Goal: Task Accomplishment & Management: Manage account settings

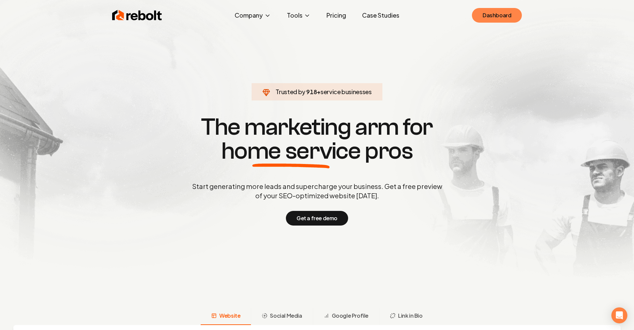
click at [506, 11] on link "Dashboard" at bounding box center [497, 15] width 50 height 15
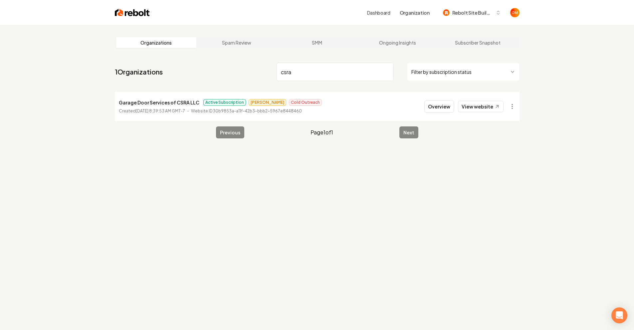
type input "csra"
click at [441, 106] on button "Overview" at bounding box center [439, 107] width 30 height 12
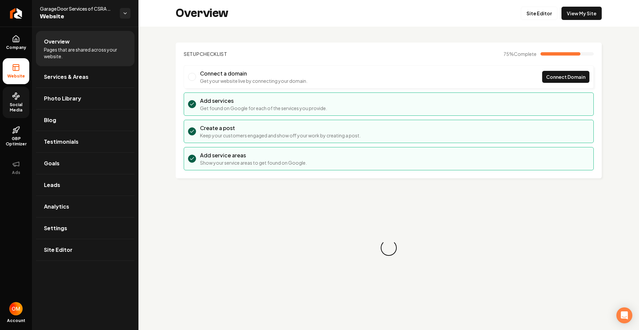
click at [22, 100] on link "Social Media" at bounding box center [16, 102] width 27 height 31
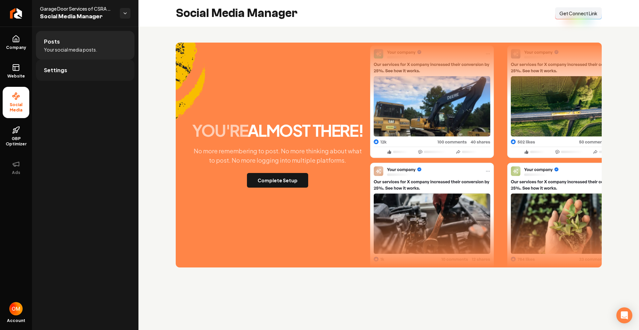
click at [97, 71] on link "Settings" at bounding box center [85, 70] width 99 height 21
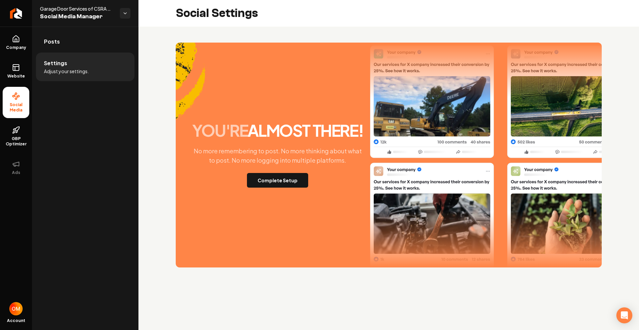
click at [61, 67] on li "Settings Adjust your settings." at bounding box center [85, 67] width 99 height 29
click at [67, 41] on link "Posts" at bounding box center [85, 41] width 99 height 21
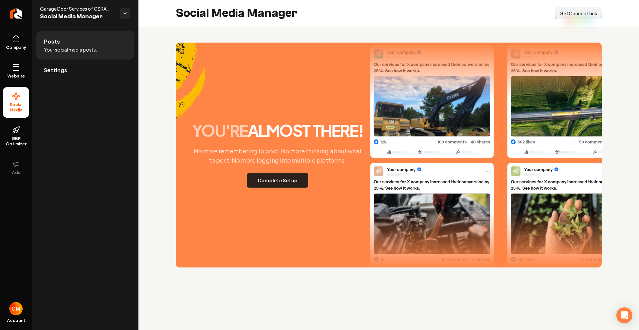
click at [278, 182] on button "Complete Setup" at bounding box center [277, 180] width 61 height 15
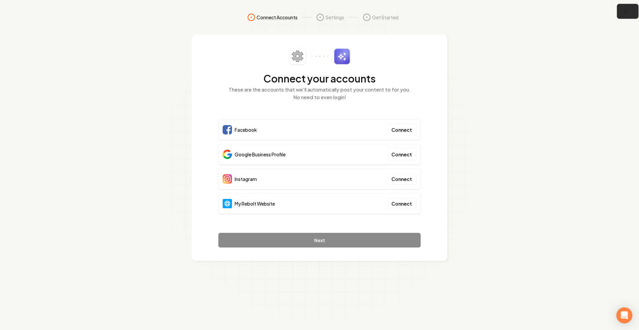
click at [625, 11] on icon "button" at bounding box center [626, 11] width 4 height 4
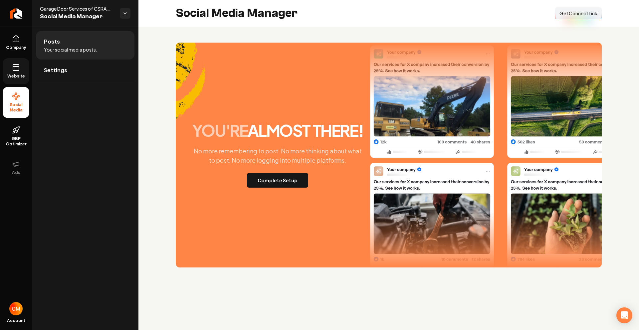
click at [21, 71] on link "Website" at bounding box center [16, 71] width 27 height 26
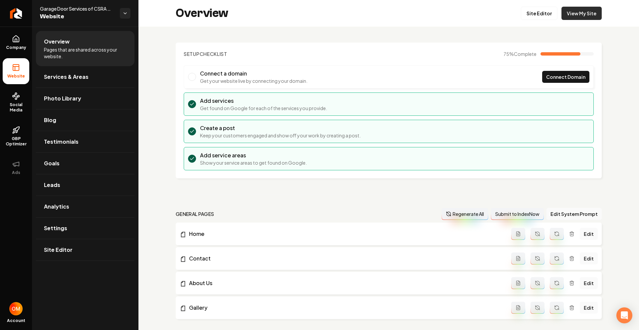
click at [572, 13] on link "View My Site" at bounding box center [582, 13] width 40 height 13
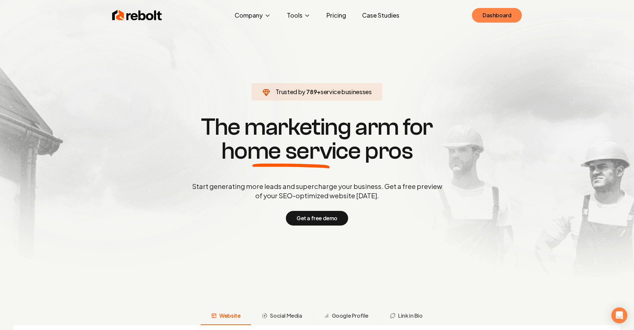
click at [501, 15] on link "Dashboard" at bounding box center [497, 15] width 50 height 15
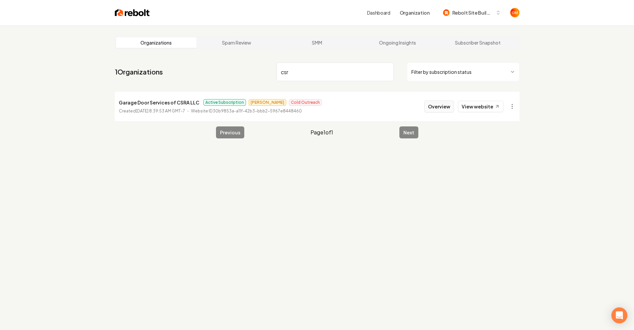
type input "csr"
drag, startPoint x: 444, startPoint y: 105, endPoint x: 440, endPoint y: 107, distance: 4.5
click at [444, 105] on button "Overview" at bounding box center [439, 107] width 30 height 12
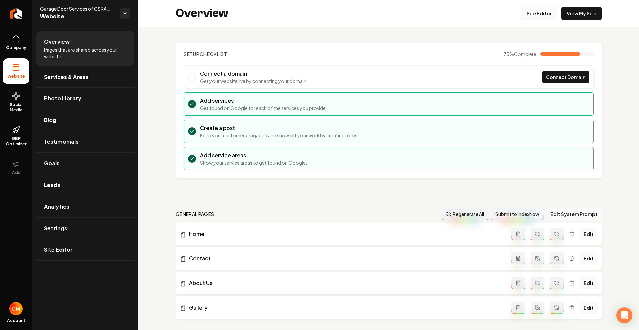
click at [530, 12] on link "Site Editor" at bounding box center [539, 13] width 37 height 13
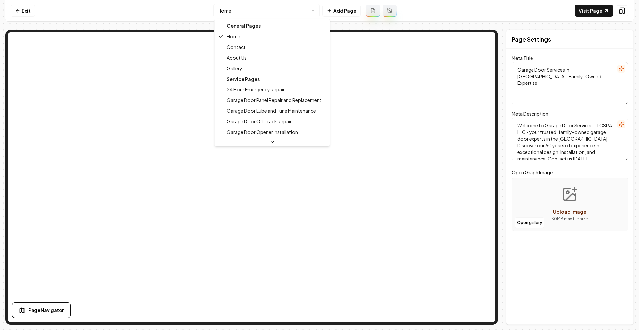
click at [290, 12] on html "Computer Required This feature is only available on a computer. Please switch t…" at bounding box center [319, 165] width 639 height 330
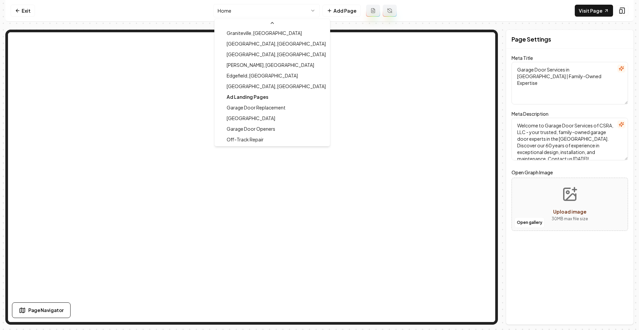
scroll to position [192, 0]
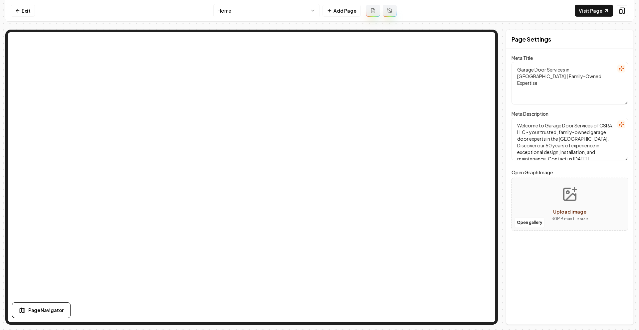
click at [262, 6] on html "Computer Required This feature is only available on a computer. Please switch t…" at bounding box center [319, 165] width 639 height 330
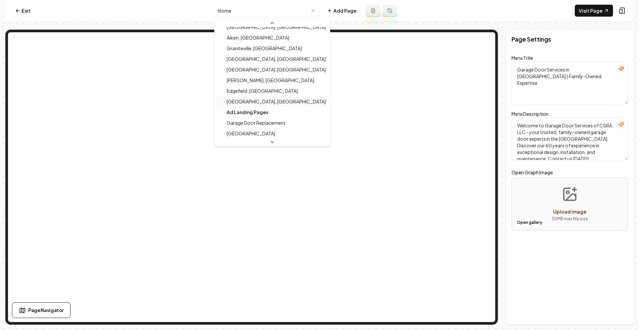
scroll to position [201, 0]
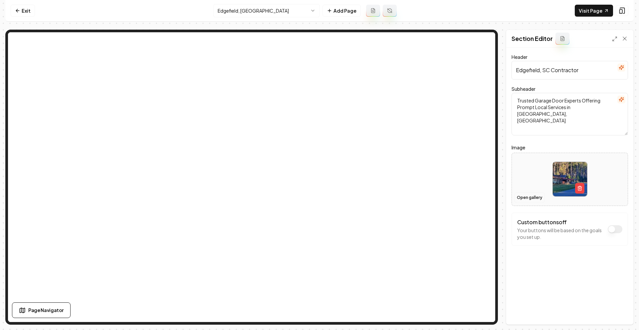
click at [522, 199] on button "Open gallery" at bounding box center [530, 197] width 30 height 11
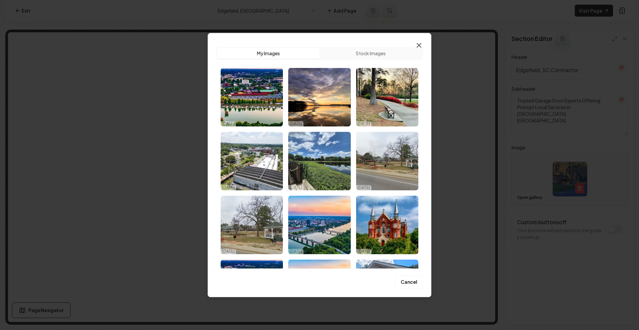
click at [418, 44] on icon "button" at bounding box center [419, 45] width 8 height 8
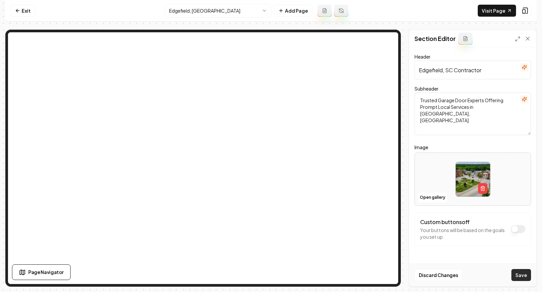
click at [519, 273] on button "Save" at bounding box center [521, 275] width 20 height 12
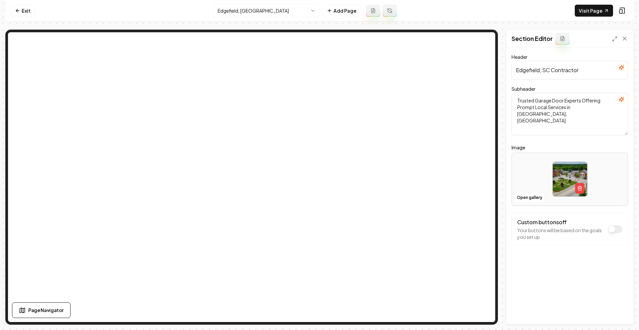
click at [575, 15] on nav "Exit Edgefield, SC Add Page Visit Page" at bounding box center [319, 11] width 628 height 22
click at [581, 12] on link "Visit Page" at bounding box center [594, 11] width 38 height 12
click at [25, 10] on link "Exit" at bounding box center [23, 11] width 24 height 12
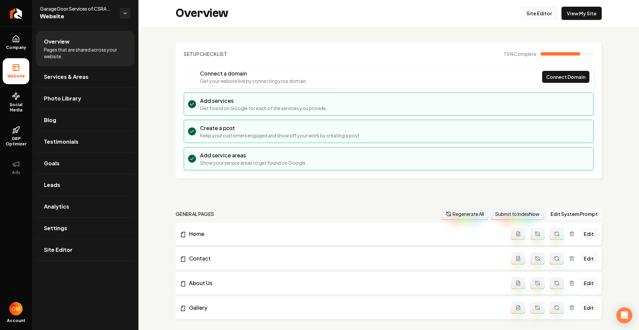
click at [538, 20] on div "Overview Site Editor View My Site" at bounding box center [388, 13] width 501 height 27
click at [537, 11] on link "Site Editor" at bounding box center [539, 13] width 37 height 13
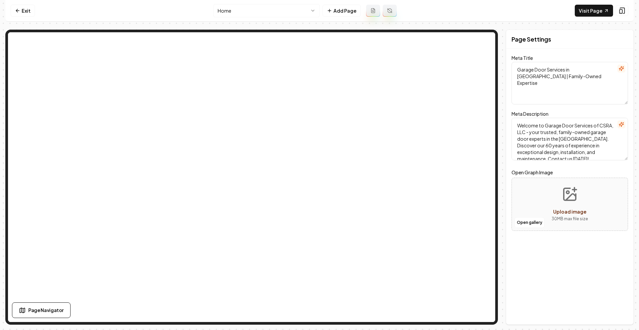
click at [287, 9] on html "Computer Required This feature is only available on a computer. Please switch t…" at bounding box center [319, 165] width 639 height 330
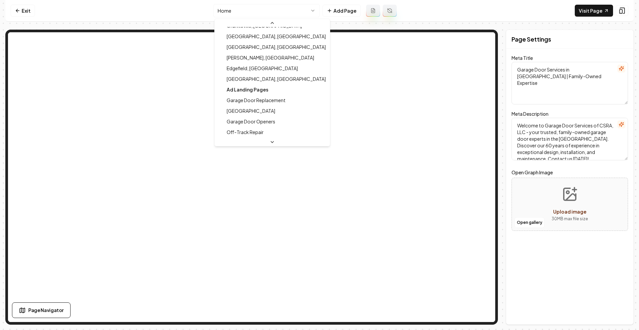
scroll to position [214, 0]
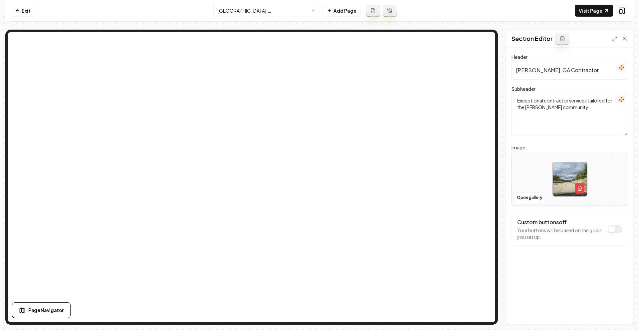
drag, startPoint x: 577, startPoint y: 71, endPoint x: 549, endPoint y: 72, distance: 28.7
click at [549, 72] on input "Martinez, GA Contractor" at bounding box center [570, 70] width 116 height 19
type input "[GEOGRAPHIC_DATA], [GEOGRAPHIC_DATA]"
click at [621, 312] on button "Save" at bounding box center [618, 313] width 20 height 12
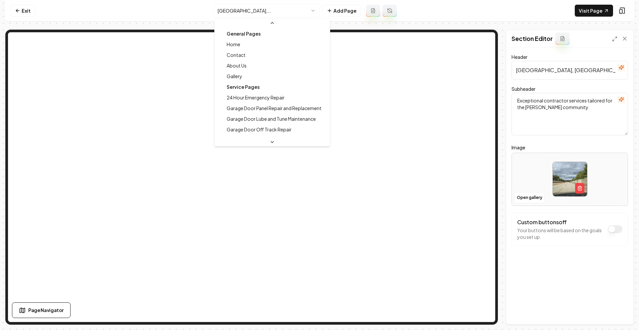
click at [259, 14] on html "Computer Required This feature is only available on a computer. Please switch t…" at bounding box center [319, 165] width 639 height 330
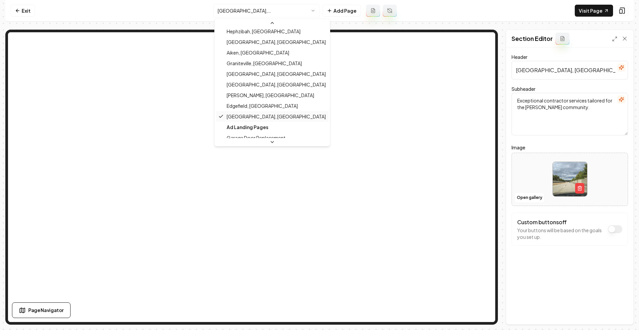
scroll to position [184, 0]
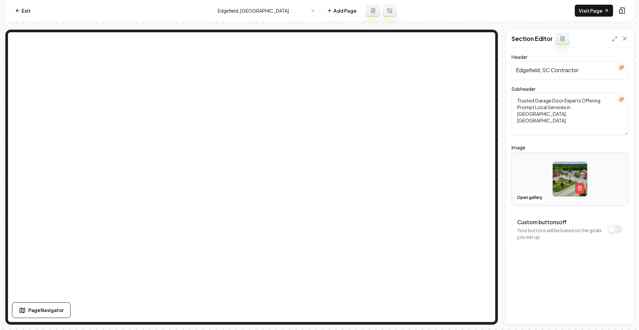
drag, startPoint x: 581, startPoint y: 70, endPoint x: 551, endPoint y: 72, distance: 29.7
click at [551, 72] on input "Edgefield, SC Contractor" at bounding box center [570, 70] width 116 height 19
type input "Edgefield, [GEOGRAPHIC_DATA]"
click at [623, 314] on button "Save" at bounding box center [618, 313] width 20 height 12
click at [255, 7] on html "Computer Required This feature is only available on a computer. Please switch t…" at bounding box center [319, 165] width 639 height 330
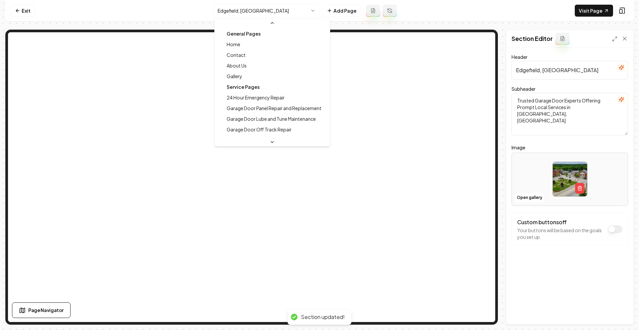
scroll to position [156, 0]
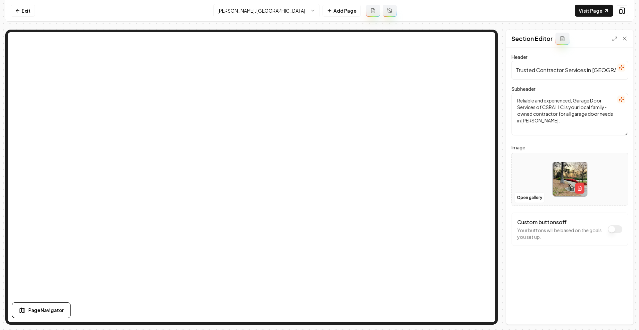
drag, startPoint x: 565, startPoint y: 71, endPoint x: 535, endPoint y: 73, distance: 29.7
click at [535, 73] on input "Trusted Contractor Services in Evans, GA" at bounding box center [570, 70] width 116 height 19
type input "Trusted Services in Evans, GA"
click at [619, 313] on button "Save" at bounding box center [618, 313] width 20 height 12
click at [252, 12] on html "Computer Required This feature is only available on a computer. Please switch t…" at bounding box center [319, 165] width 639 height 330
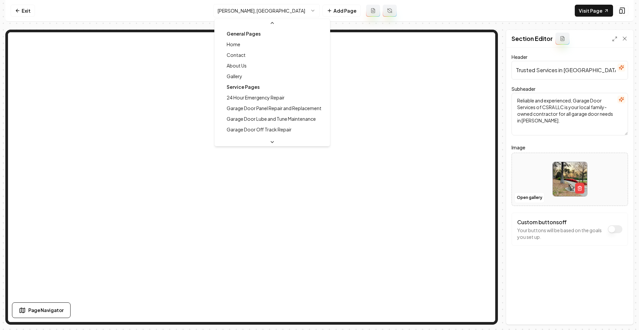
scroll to position [146, 0]
click at [281, 14] on html "Computer Required This feature is only available on a computer. Please switch t…" at bounding box center [319, 165] width 639 height 330
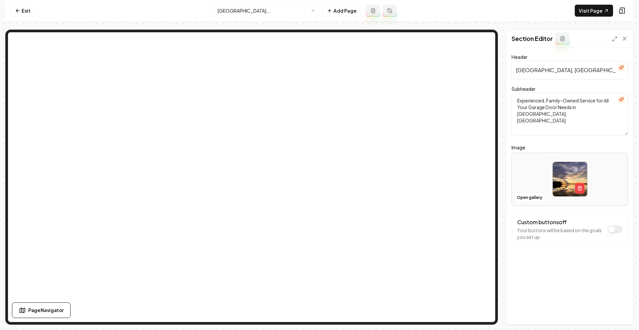
drag, startPoint x: 601, startPoint y: 72, endPoint x: 570, endPoint y: 72, distance: 31.0
click at [570, 72] on input "Columbia County, GA Contractor" at bounding box center [570, 70] width 116 height 19
type input "[GEOGRAPHIC_DATA], [GEOGRAPHIC_DATA]"
click at [617, 314] on button "Save" at bounding box center [618, 313] width 20 height 12
click at [256, 10] on html "Computer Required This feature is only available on a computer. Please switch t…" at bounding box center [319, 165] width 639 height 330
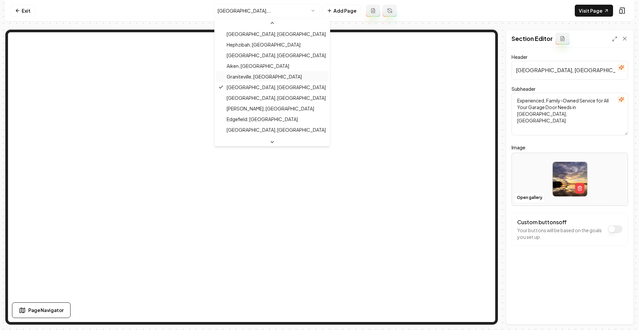
scroll to position [170, 0]
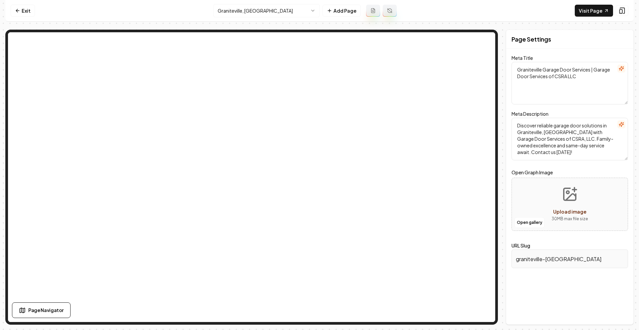
click at [274, 10] on html "Computer Required This feature is only available on a computer. Please switch t…" at bounding box center [319, 165] width 639 height 330
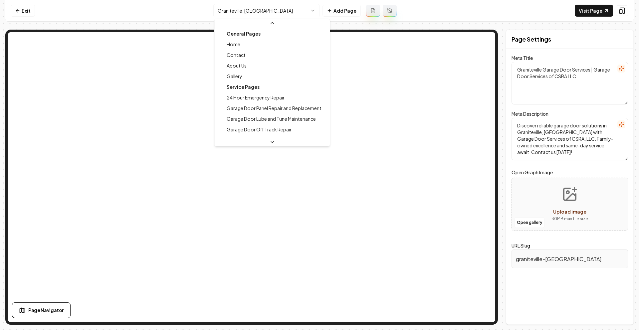
scroll to position [114, 0]
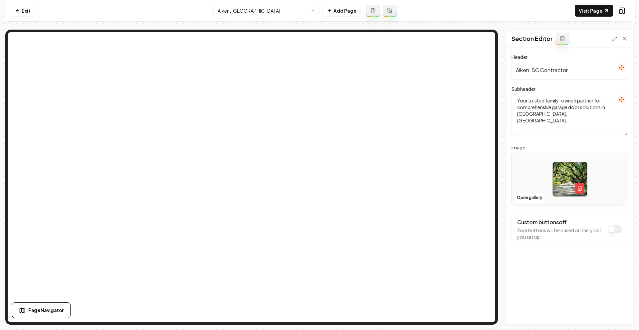
drag, startPoint x: 581, startPoint y: 68, endPoint x: 540, endPoint y: 75, distance: 41.2
click at [540, 72] on input "Aiken, SC Contractor" at bounding box center [570, 70] width 116 height 19
type input "Aiken, [GEOGRAPHIC_DATA]"
click at [616, 312] on button "Save" at bounding box center [618, 313] width 20 height 12
click at [254, 11] on html "Computer Required This feature is only available on a computer. Please switch t…" at bounding box center [319, 165] width 639 height 330
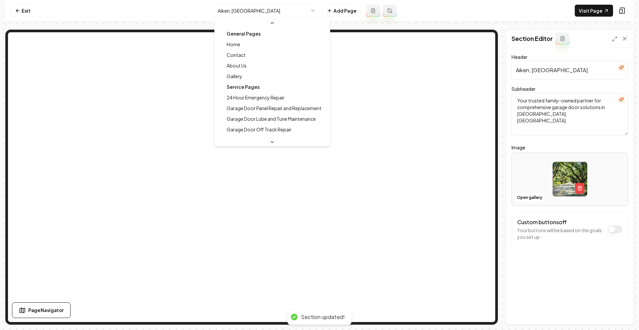
scroll to position [103, 0]
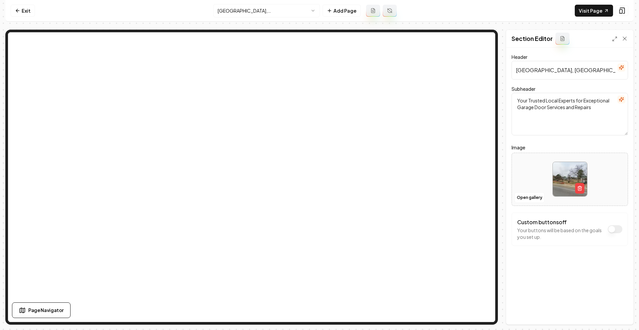
drag, startPoint x: 572, startPoint y: 72, endPoint x: 553, endPoint y: 73, distance: 19.3
click at [553, 73] on input "Grovetown, GA Contractor" at bounding box center [570, 70] width 116 height 19
type input "[GEOGRAPHIC_DATA], [GEOGRAPHIC_DATA]"
click at [616, 310] on button "Save" at bounding box center [618, 313] width 20 height 12
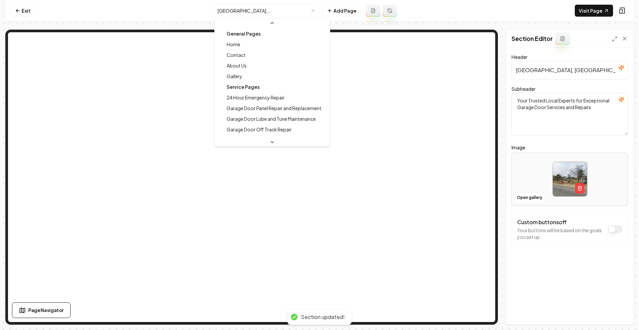
click at [260, 13] on html "Computer Required This feature is only available on a computer. Please switch t…" at bounding box center [319, 165] width 639 height 330
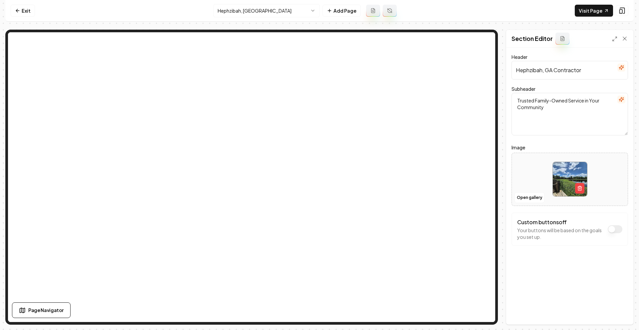
drag, startPoint x: 588, startPoint y: 72, endPoint x: 554, endPoint y: 72, distance: 34.3
click at [554, 72] on input "Hephzibah, GA Contractor" at bounding box center [570, 70] width 116 height 19
type input "Hephzibah, [GEOGRAPHIC_DATA]"
click at [619, 308] on button "Save" at bounding box center [618, 313] width 20 height 12
click at [283, 13] on html "Computer Required This feature is only available on a computer. Please switch t…" at bounding box center [319, 165] width 639 height 330
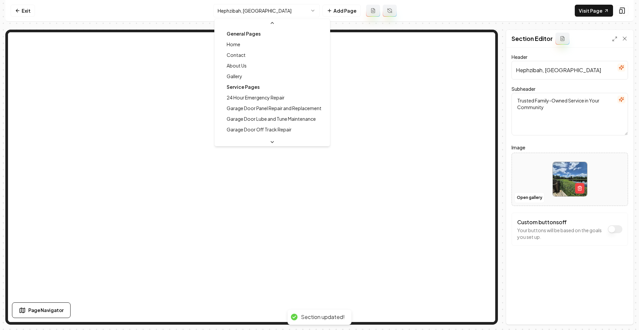
scroll to position [82, 0]
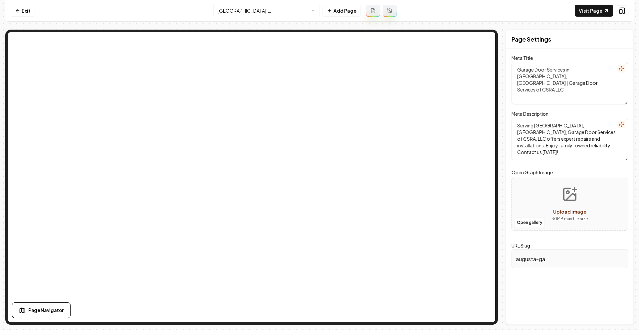
click at [253, 13] on html "Computer Required This feature is only available on a computer. Please switch t…" at bounding box center [319, 165] width 639 height 330
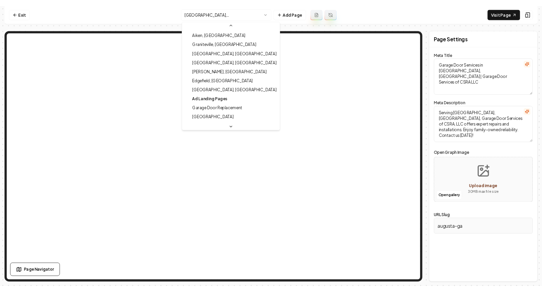
scroll to position [201, 0]
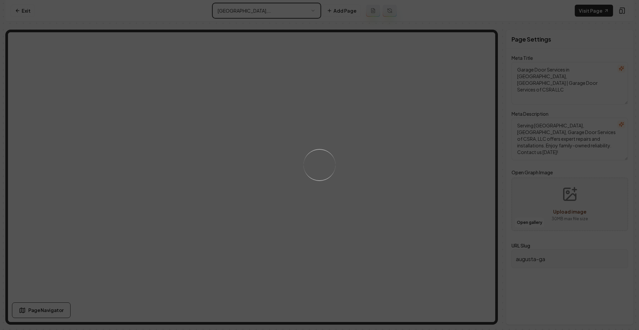
type textarea "Garage Door Services in Martinez, GA - Garage Door Services of CSRA, LLC"
type textarea "Find expert garage door solutions in Martinez, GA with Garage Door Services of …"
type input "martinez-ga"
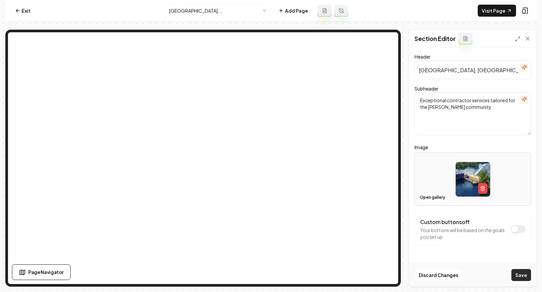
click at [524, 275] on button "Save" at bounding box center [521, 275] width 20 height 12
click at [426, 196] on button "Open gallery" at bounding box center [432, 197] width 30 height 11
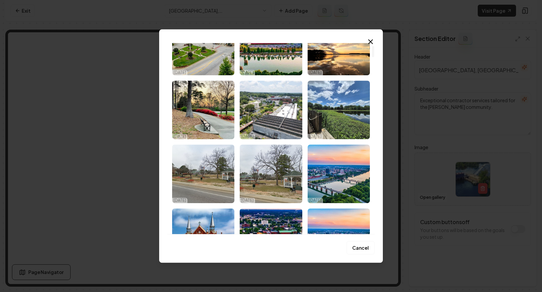
scroll to position [54, 0]
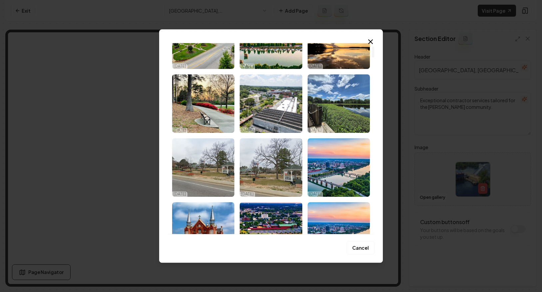
click at [369, 39] on icon "button" at bounding box center [370, 42] width 8 height 8
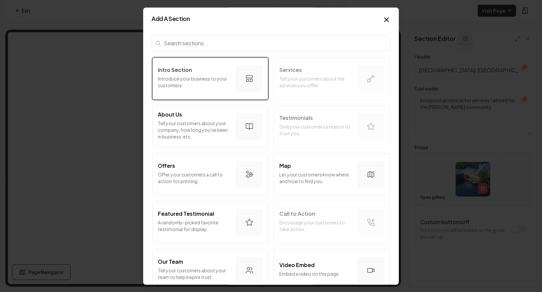
click at [195, 82] on p "Introduce your business to your customers." at bounding box center [194, 81] width 73 height 13
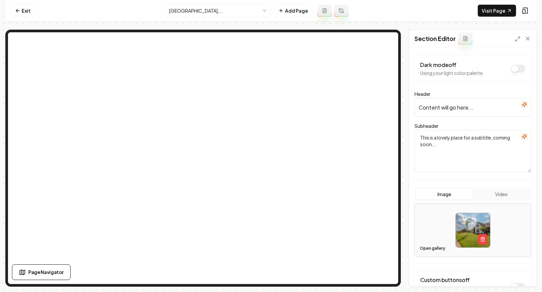
click at [427, 249] on button "Open gallery" at bounding box center [432, 248] width 30 height 11
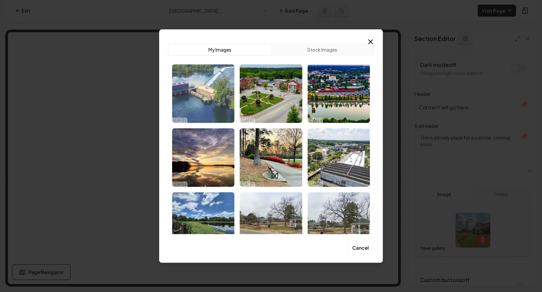
click at [224, 94] on img "Select image image_68dc26915c7cd75eb83c2d7e.jpg" at bounding box center [203, 93] width 62 height 59
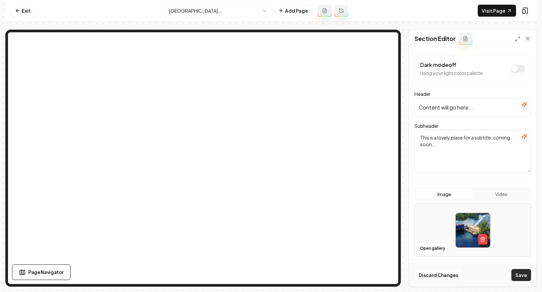
click at [515, 277] on button "Save" at bounding box center [521, 275] width 20 height 12
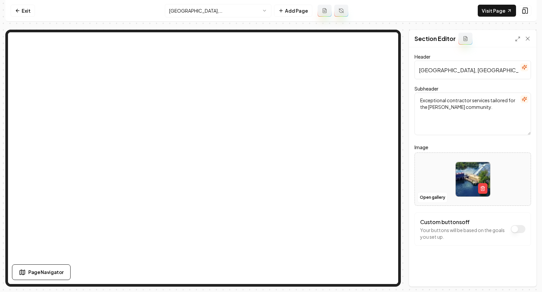
drag, startPoint x: 460, startPoint y: 72, endPoint x: 408, endPoint y: 71, distance: 51.6
click at [409, 71] on div "Page Settings Section Editor Header Martinez, GA Subheader Exceptional contract…" at bounding box center [473, 158] width 128 height 257
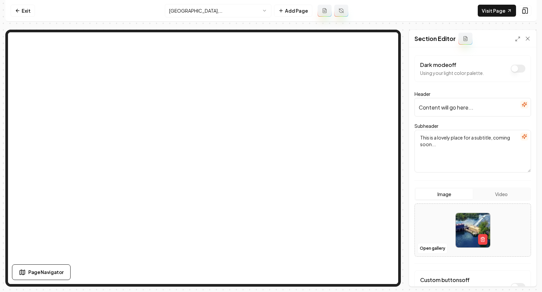
click at [469, 68] on div "Dark mode off Using your light color palette." at bounding box center [452, 68] width 64 height 15
click at [452, 105] on input "Content will go here..." at bounding box center [472, 107] width 116 height 19
paste input "[GEOGRAPHIC_DATA], [GEOGRAPHIC_DATA]"
type input "Content will gMartinez, GAo here..."
drag, startPoint x: 458, startPoint y: 109, endPoint x: 395, endPoint y: 108, distance: 63.2
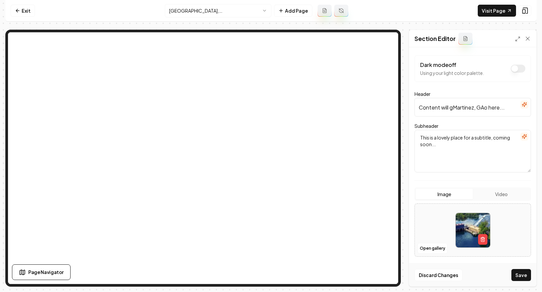
click at [352, 79] on div "Page Settings Section Editor Dark mode off Using your light color palette. Head…" at bounding box center [270, 158] width 531 height 257
paste input "[GEOGRAPHIC_DATA], [GEOGRAPHIC_DATA]"
type input "[GEOGRAPHIC_DATA], [GEOGRAPHIC_DATA]"
click at [446, 153] on textarea "This is a lovely place for a subtitle, coming soon..." at bounding box center [472, 151] width 116 height 43
drag, startPoint x: 444, startPoint y: 150, endPoint x: 413, endPoint y: 134, distance: 34.5
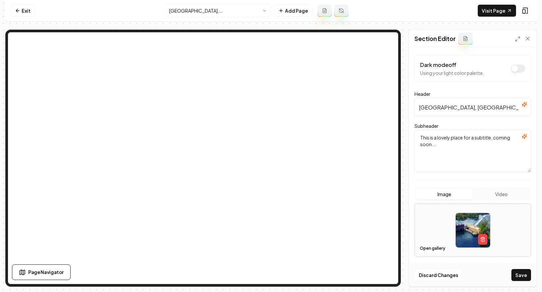
click at [413, 134] on div "Dark mode off Using your light color palette. Header Martinez, GA Subheader Thi…" at bounding box center [472, 166] width 127 height 239
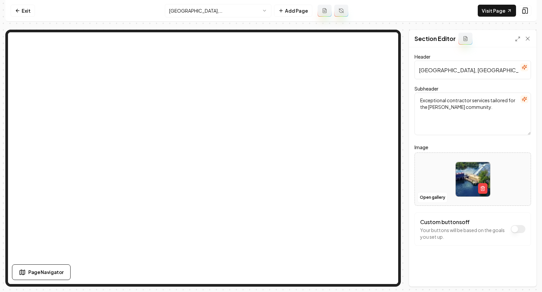
drag, startPoint x: 489, startPoint y: 110, endPoint x: 419, endPoint y: 94, distance: 71.4
click at [419, 94] on textarea "Exceptional contractor services tailored for the Martinez community." at bounding box center [472, 114] width 116 height 43
drag, startPoint x: 487, startPoint y: 120, endPoint x: 409, endPoint y: 114, distance: 78.5
click at [487, 120] on textarea "Exceptional contractor services tailored for the Martinez community." at bounding box center [472, 114] width 116 height 43
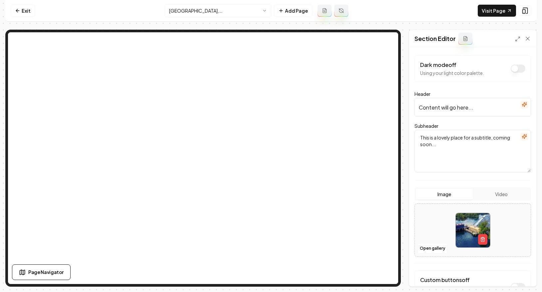
click at [454, 147] on textarea "This is a lovely place for a subtitle, coming soon..." at bounding box center [472, 151] width 116 height 43
drag, startPoint x: 447, startPoint y: 146, endPoint x: 412, endPoint y: 130, distance: 37.8
click at [412, 130] on div "Dark mode off Using your light color palette. Header Content will go here... Su…" at bounding box center [472, 166] width 127 height 239
paste textarea "Exceptional contractor services tailored for the Martinez community"
type textarea "Exceptional contractor services tailored for the Martinez community."
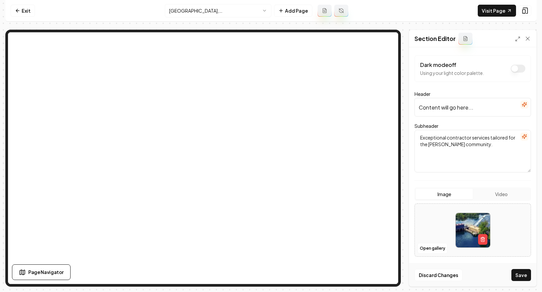
click at [400, 108] on div "Page Settings Section Editor Dark mode off Using your light color palette. Head…" at bounding box center [270, 158] width 531 height 257
type input "[GEOGRAPHIC_DATA], [GEOGRAPHIC_DATA]"
click at [455, 154] on textarea "Exceptional contractor services tailored for the Martinez community." at bounding box center [472, 151] width 116 height 43
drag, startPoint x: 521, startPoint y: 274, endPoint x: 490, endPoint y: 263, distance: 33.5
click at [521, 274] on button "Save" at bounding box center [521, 275] width 20 height 12
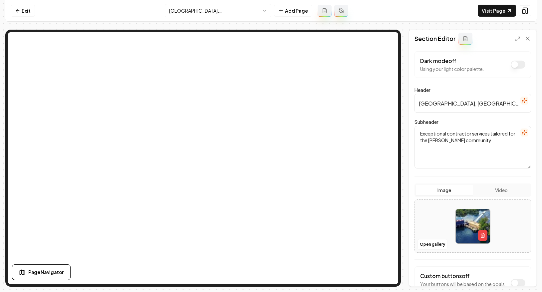
scroll to position [0, 0]
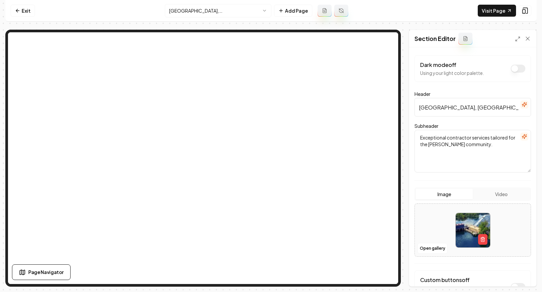
click at [443, 143] on textarea "Exceptional contractor services tailored for the Martinez community." at bounding box center [472, 151] width 116 height 43
drag, startPoint x: 471, startPoint y: 138, endPoint x: 448, endPoint y: 138, distance: 23.6
click at [448, 138] on textarea "Exceptional contractor services tailored for the Martinez community." at bounding box center [472, 151] width 116 height 43
type textarea "Exceptional garage door services tailored for the Martinez community."
click at [518, 273] on button "Save" at bounding box center [521, 275] width 20 height 12
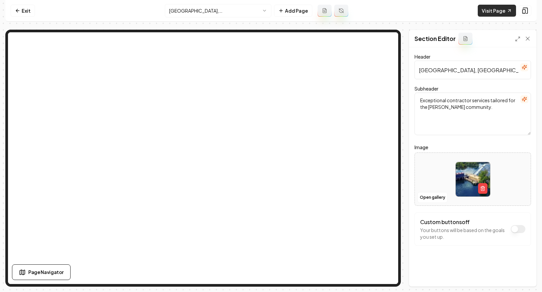
click at [495, 5] on link "Visit Page" at bounding box center [497, 11] width 38 height 12
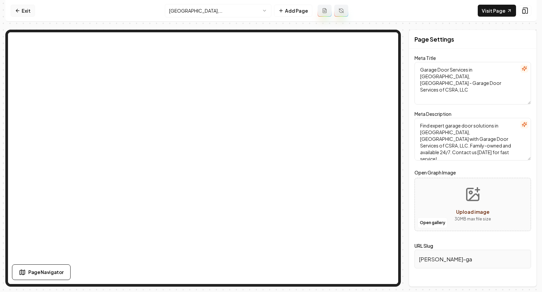
click at [23, 13] on link "Exit" at bounding box center [23, 11] width 24 height 12
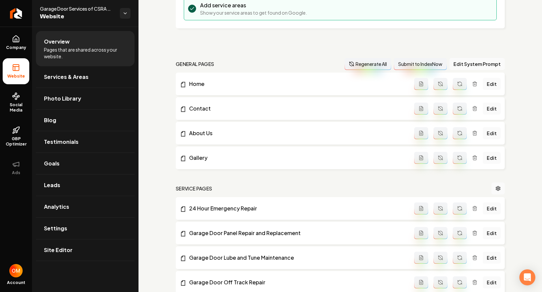
scroll to position [320, 0]
